Goal: Task Accomplishment & Management: Complete application form

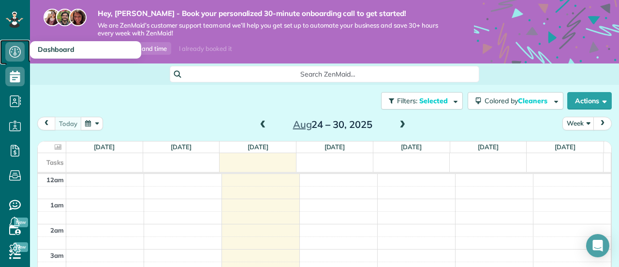
click at [18, 50] on icon at bounding box center [14, 51] width 19 height 19
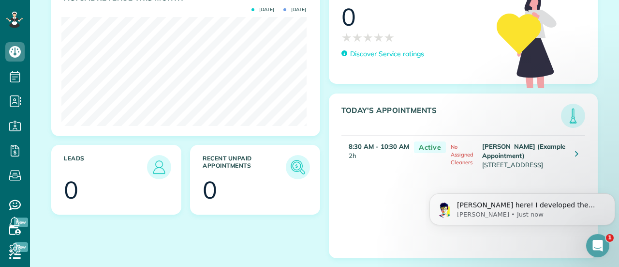
scroll to position [214, 0]
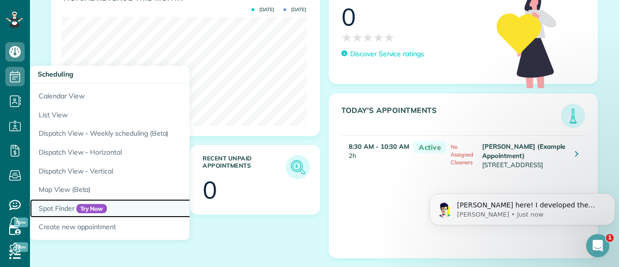
click at [77, 206] on link "Spot Finder Try Now" at bounding box center [151, 208] width 242 height 19
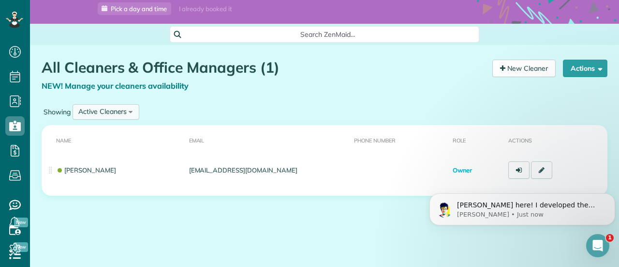
click at [122, 111] on div "Active Cleaners" at bounding box center [102, 111] width 48 height 10
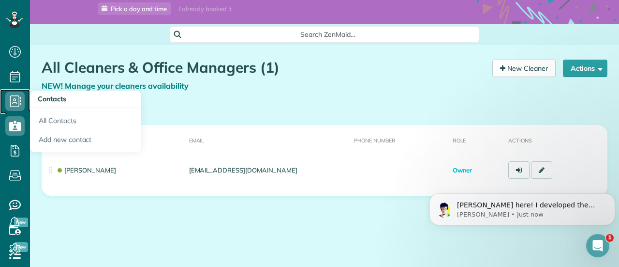
click at [11, 104] on icon at bounding box center [14, 100] width 19 height 19
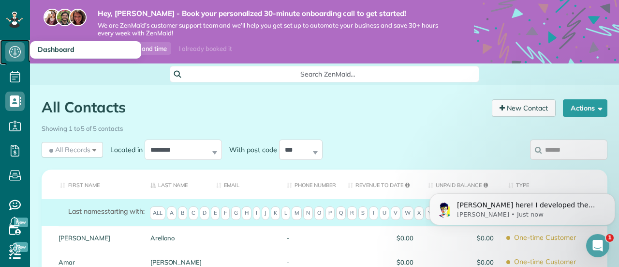
click at [15, 47] on icon at bounding box center [14, 51] width 19 height 19
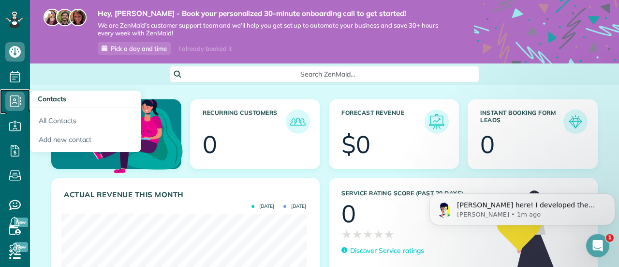
click at [18, 106] on use at bounding box center [15, 101] width 11 height 12
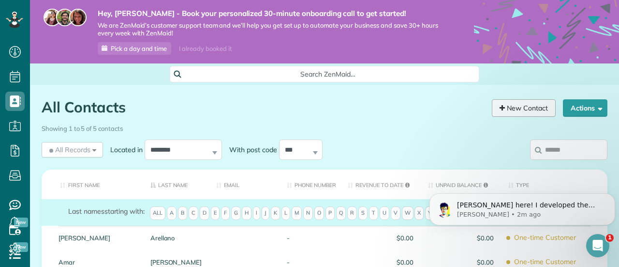
click at [527, 104] on link "New Contact" at bounding box center [524, 107] width 64 height 17
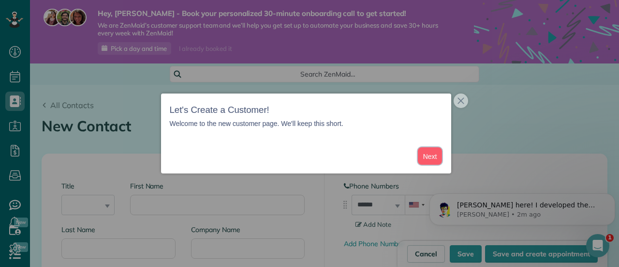
click at [434, 157] on button "Next" at bounding box center [430, 156] width 25 height 18
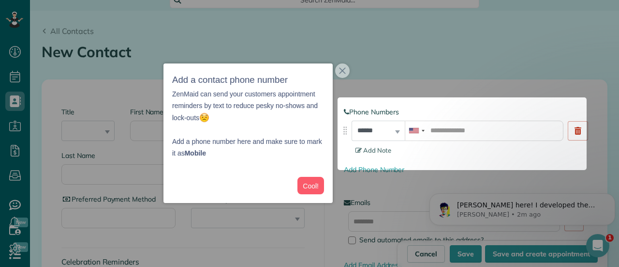
scroll to position [80, 0]
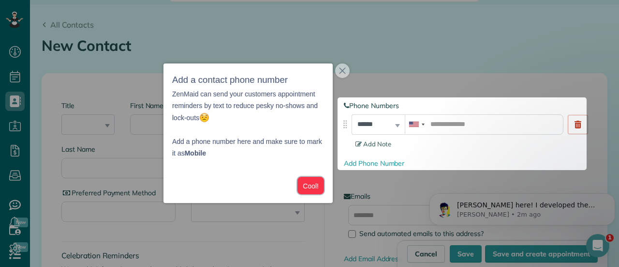
click at [302, 182] on button "Cool!" at bounding box center [310, 186] width 27 height 18
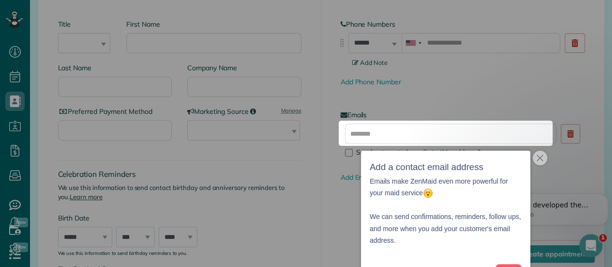
scroll to position [23, 0]
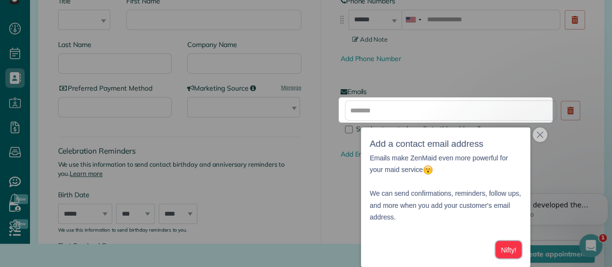
click at [507, 251] on button "Nifty!" at bounding box center [508, 249] width 26 height 18
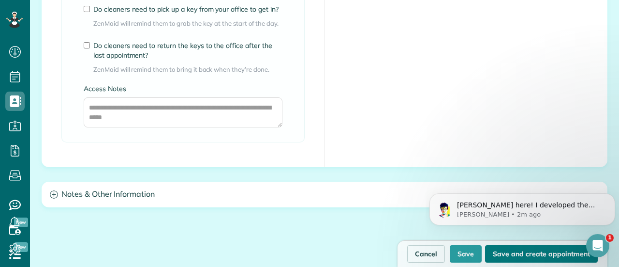
scroll to position [892, 0]
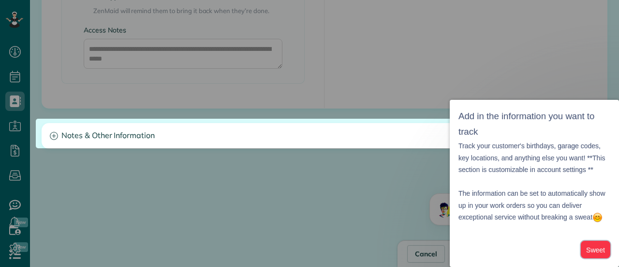
click at [590, 252] on button "Sweet" at bounding box center [596, 249] width 30 height 18
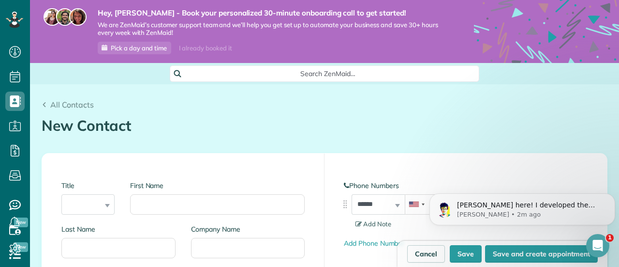
scroll to position [0, 0]
